Goal: Share content: Share content

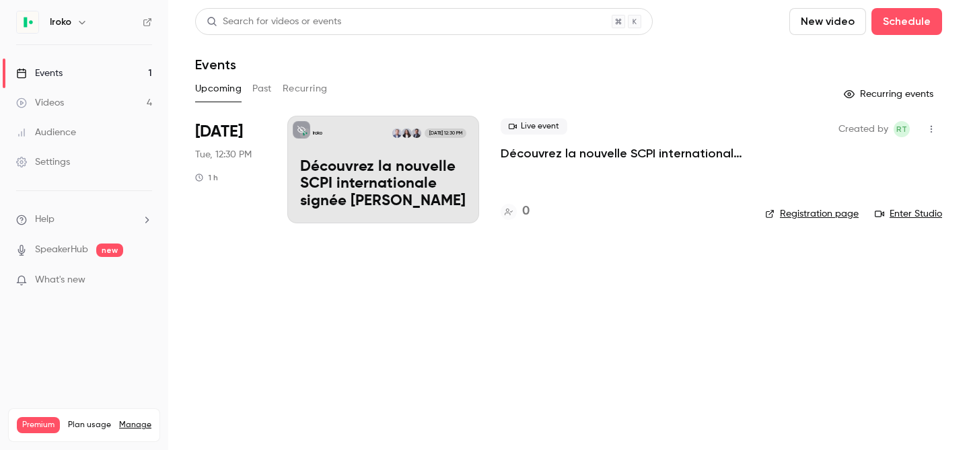
click at [381, 163] on p "Découvrez la nouvelle SCPI internationale signée [PERSON_NAME]" at bounding box center [383, 185] width 166 height 52
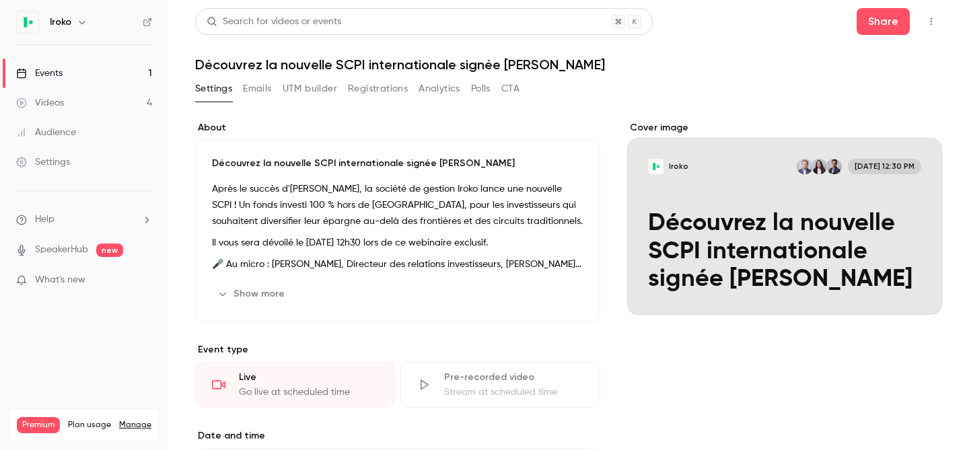
click at [400, 198] on p "Après le succès d'[PERSON_NAME], la société de gestion Iroko lance une nouvelle…" at bounding box center [397, 205] width 371 height 48
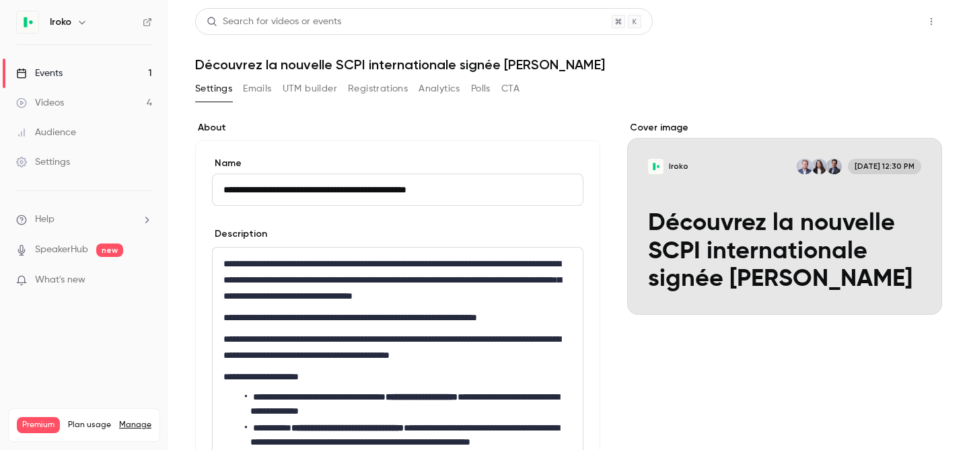
click at [862, 23] on button "Share" at bounding box center [882, 21] width 53 height 27
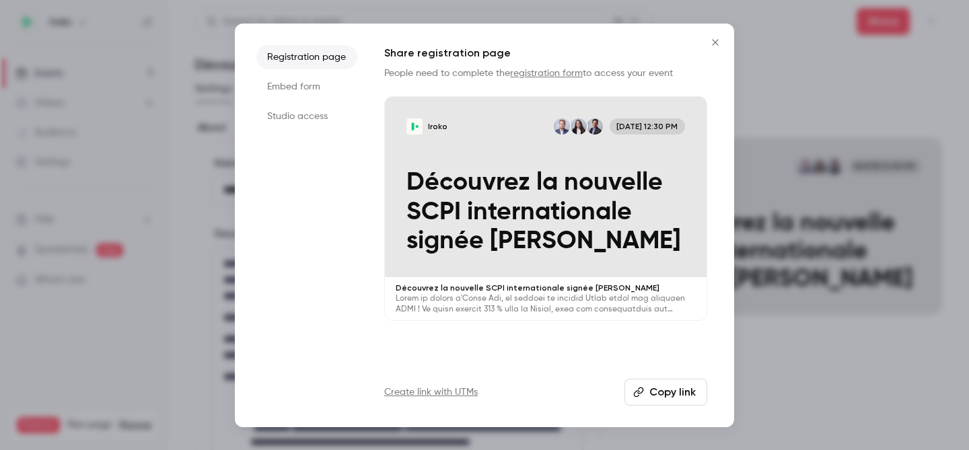
click at [650, 379] on button "Copy link" at bounding box center [665, 392] width 83 height 27
click at [643, 385] on button "Copied!" at bounding box center [668, 392] width 77 height 27
